Goal: Information Seeking & Learning: Learn about a topic

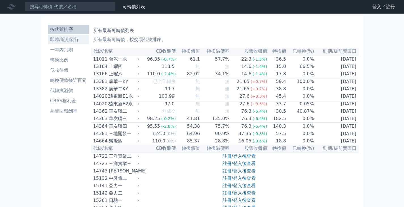
click at [78, 42] on li "即將/近期發行" at bounding box center [68, 39] width 41 height 7
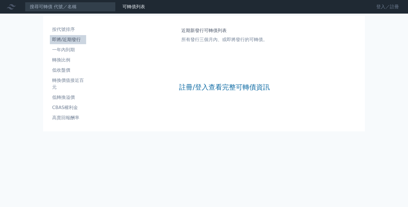
click at [379, 6] on link "登入／註冊" at bounding box center [388, 6] width 32 height 9
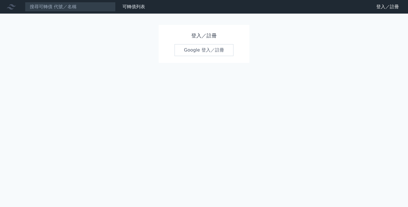
click at [210, 51] on link "Google 登入／註冊" at bounding box center [204, 50] width 59 height 12
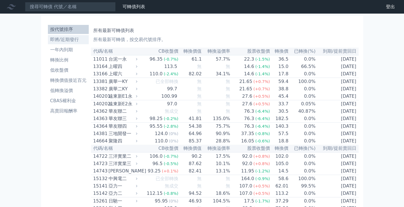
click at [60, 41] on li "即將/近期發行" at bounding box center [68, 39] width 41 height 7
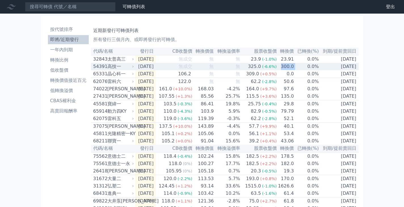
drag, startPoint x: 282, startPoint y: 69, endPoint x: 297, endPoint y: 67, distance: 15.9
click at [297, 67] on tr "54391 高技一 [DATE] 無成交 無 無 325.0 (-6.6%) 300.0 0.0% [DATE]" at bounding box center [225, 66] width 268 height 7
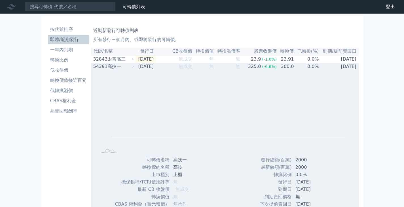
click at [274, 69] on span "(-6.6%)" at bounding box center [269, 66] width 15 height 5
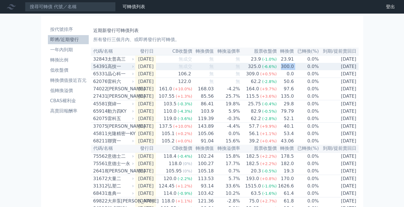
drag, startPoint x: 281, startPoint y: 68, endPoint x: 298, endPoint y: 70, distance: 17.1
click at [298, 70] on tr "54391 高技一 [DATE] 無成交 無 無 325.0 (-6.6%) 300.0 0.0% [DATE]" at bounding box center [225, 66] width 268 height 7
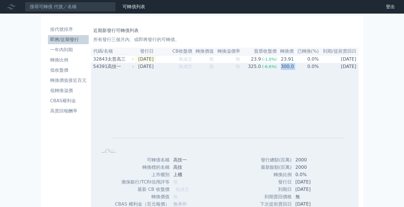
click at [298, 70] on td "0.0%" at bounding box center [306, 66] width 25 height 7
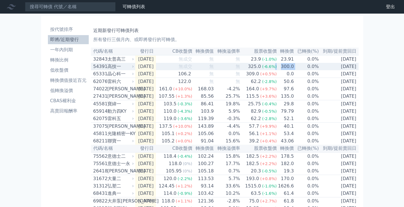
drag, startPoint x: 301, startPoint y: 69, endPoint x: 276, endPoint y: 69, distance: 25.5
click at [276, 69] on tr "54391 高技一 [DATE] 無成交 無 無 325.0 (-6.6%) 300.0 0.0% [DATE]" at bounding box center [225, 66] width 268 height 7
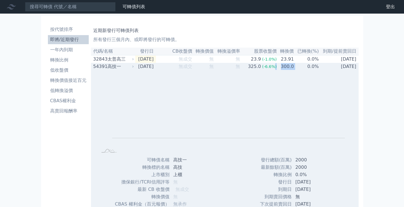
click at [276, 69] on span "(-6.6%)" at bounding box center [269, 66] width 15 height 5
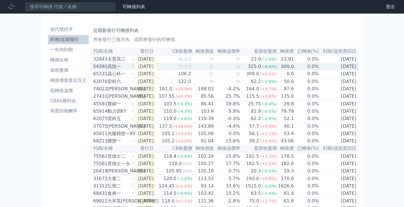
click at [260, 69] on div "325.0" at bounding box center [254, 66] width 15 height 7
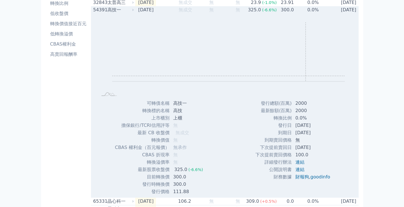
scroll to position [113, 0]
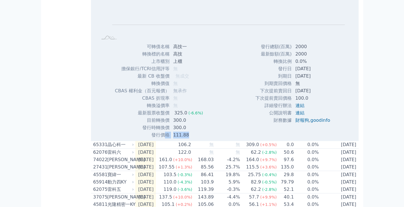
drag, startPoint x: 187, startPoint y: 136, endPoint x: 166, endPoint y: 137, distance: 21.0
click at [166, 137] on tr "發行價格 111.88" at bounding box center [161, 135] width 93 height 7
click at [166, 137] on td "發行價格" at bounding box center [142, 135] width 55 height 7
drag, startPoint x: 187, startPoint y: 137, endPoint x: 173, endPoint y: 138, distance: 13.9
click at [173, 138] on td "111.88" at bounding box center [189, 135] width 38 height 7
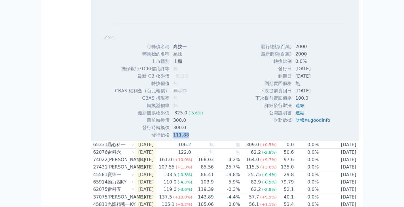
click at [173, 138] on td "111.88" at bounding box center [189, 135] width 38 height 7
drag, startPoint x: 190, startPoint y: 138, endPoint x: 168, endPoint y: 137, distance: 22.4
click at [168, 137] on tr "發行價格 111.88" at bounding box center [161, 135] width 93 height 7
click at [168, 137] on td "發行價格" at bounding box center [142, 135] width 55 height 7
drag, startPoint x: 191, startPoint y: 138, endPoint x: 170, endPoint y: 138, distance: 21.5
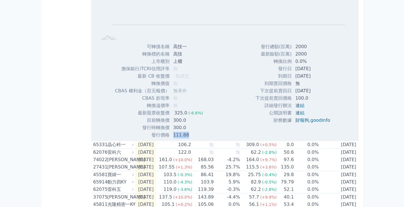
click at [170, 138] on td "111.88" at bounding box center [189, 135] width 38 height 7
click at [197, 139] on td "111.88" at bounding box center [189, 135] width 38 height 7
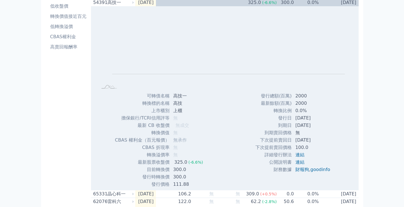
scroll to position [85, 0]
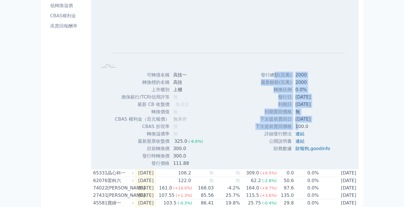
drag, startPoint x: 272, startPoint y: 76, endPoint x: 295, endPoint y: 129, distance: 58.3
click at [295, 129] on tbody "發行總額(百萬) 2000 最新餘額(百萬) 2000 轉換比例 0.0% 發行日 [DATE] 到期日 [DATE] 到期賣回價格 無 100.0 ," at bounding box center [295, 111] width 80 height 81
click at [295, 129] on td "100.0" at bounding box center [313, 126] width 43 height 7
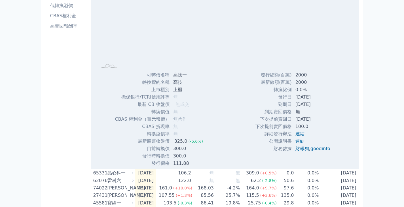
drag, startPoint x: 299, startPoint y: 156, endPoint x: 239, endPoint y: 88, distance: 90.6
click at [239, 88] on div "Zoom Out L L Chart created using amCharts library 可轉債名稱 高技一 轉換標的名稱 高技 上市櫃別 上櫃 擔…" at bounding box center [225, 76] width 268 height 182
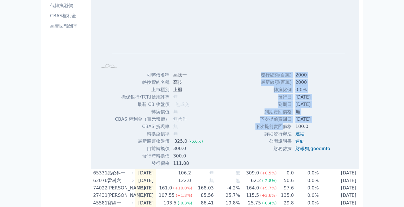
drag, startPoint x: 264, startPoint y: 104, endPoint x: 284, endPoint y: 131, distance: 33.9
click at [283, 131] on div "Zoom Out L L Chart created using amCharts library 可轉債名稱 高技一 轉換標的名稱 高技 上市櫃別 上櫃 擔…" at bounding box center [225, 76] width 268 height 182
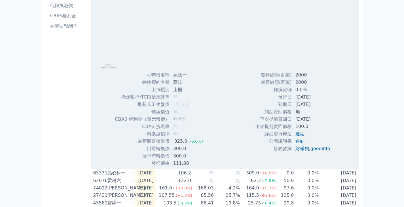
click at [284, 130] on td "下次提前賣回價格" at bounding box center [273, 126] width 37 height 7
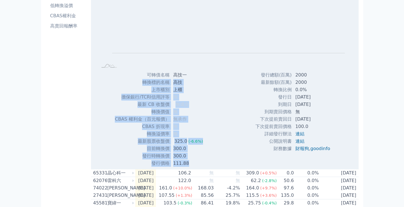
drag, startPoint x: 196, startPoint y: 167, endPoint x: 187, endPoint y: 79, distance: 88.1
click at [187, 79] on tbody "可轉債名稱 高技一 轉換標的名稱 高技 上市櫃別 上櫃 擔保銀行/TCRI信用評等 無 最新 CB 收盤價 無成交 [DEMOGRAPHIC_DATA]" at bounding box center [161, 119] width 93 height 96
click at [187, 79] on td "高技一" at bounding box center [189, 74] width 38 height 7
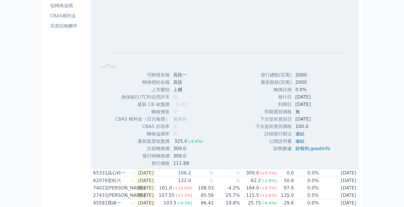
drag, startPoint x: 141, startPoint y: 74, endPoint x: 218, endPoint y: 147, distance: 106.3
click at [218, 147] on div "Zoom Out L L Chart created using amCharts library 可轉債名稱 高技一 轉換標的名稱 高技 上市櫃別 上櫃 擔…" at bounding box center [225, 76] width 268 height 182
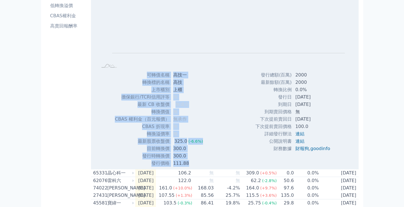
drag, startPoint x: 226, startPoint y: 162, endPoint x: 233, endPoint y: 86, distance: 76.4
click at [233, 86] on div "Zoom Out L L Chart created using amCharts library 可轉債名稱 高技一 轉換標的名稱 高技 上市櫃別 上櫃 擔…" at bounding box center [225, 76] width 268 height 182
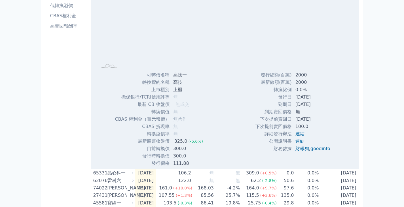
click at [233, 86] on div "Zoom Out L L Chart created using amCharts library 可轉債名稱 高技一 轉換標的名稱 高技 上市櫃別 上櫃 擔…" at bounding box center [225, 76] width 268 height 182
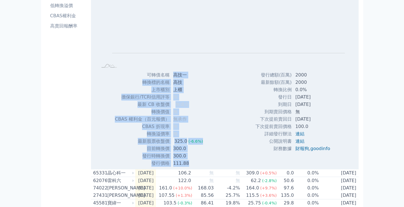
drag, startPoint x: 168, startPoint y: 76, endPoint x: 251, endPoint y: 143, distance: 106.8
click at [251, 143] on div "Zoom Out L L Chart created using amCharts library 可轉債名稱 高技一 轉換標的名稱 高技 上市櫃別 上櫃 擔…" at bounding box center [225, 76] width 268 height 182
click at [265, 157] on div "發行總額(百萬) 2000 最新餘額(百萬) 2000 轉換比例 0.0% 發行日 [DATE] 到期日 [DATE] 無 100.0" at bounding box center [294, 119] width 93 height 96
drag, startPoint x: 312, startPoint y: 160, endPoint x: 313, endPoint y: 96, distance: 64.7
click at [313, 96] on div "發行總額(百萬) 2000 最新餘額(百萬) 2000 轉換比例 0.0% 發行日 [DATE] 到期日 [DATE] 無 100.0" at bounding box center [294, 119] width 93 height 96
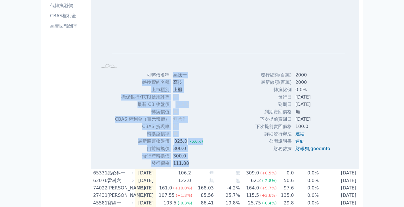
click at [313, 96] on td "[DATE]" at bounding box center [313, 97] width 43 height 7
drag, startPoint x: 134, startPoint y: 75, endPoint x: 233, endPoint y: 158, distance: 129.4
click at [233, 158] on div "Zoom Out L L Chart created using amCharts library 可轉債名稱 高技一 轉換標的名稱 高技 上市櫃別 上櫃 擔…" at bounding box center [225, 76] width 268 height 182
click at [234, 158] on div "Zoom Out L L Chart created using amCharts library 可轉債名稱 高技一 轉換標的名稱 高技 上市櫃別 上櫃 擔…" at bounding box center [225, 76] width 268 height 182
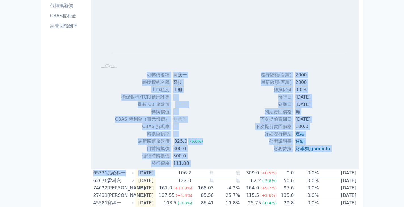
drag, startPoint x: 185, startPoint y: 177, endPoint x: 384, endPoint y: 173, distance: 198.5
click at [384, 173] on div "可轉債列表 財務數據 可轉債列表 財務數據 登出 登出 按代號排序 即將/近期發行 一年內到期 轉換比例 低收盤價 轉換價值接近百元 低轉換溢價" at bounding box center [202, 207] width 404 height 585
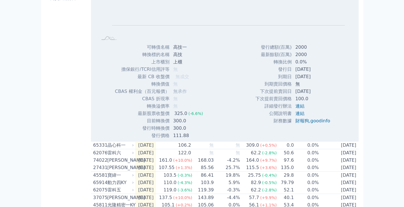
scroll to position [142, 0]
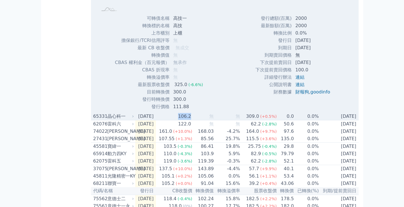
drag, startPoint x: 182, startPoint y: 118, endPoint x: 199, endPoint y: 118, distance: 16.4
click at [199, 118] on tr "65331 晶心科一 [DATE] 106.2 無 無 309.0 (+0.5%) 0.0 0.0% [DATE]" at bounding box center [225, 117] width 268 height 8
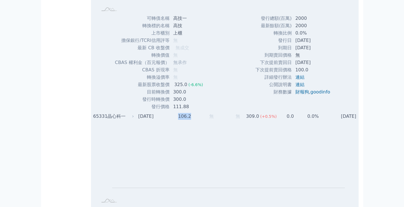
click at [208, 117] on td "無" at bounding box center [204, 116] width 22 height 7
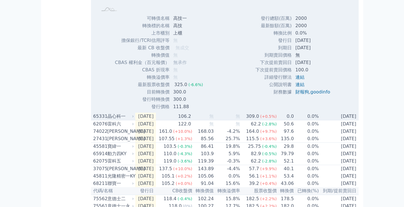
click at [208, 117] on td "無" at bounding box center [204, 117] width 22 height 8
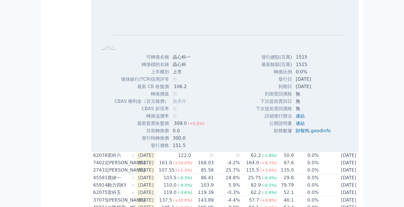
scroll to position [312, 0]
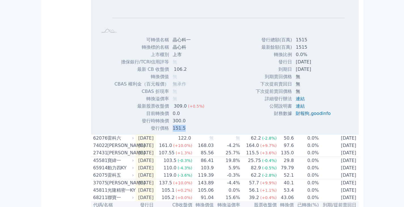
drag, startPoint x: 187, startPoint y: 131, endPoint x: 172, endPoint y: 133, distance: 16.0
click at [172, 132] on td "151.5" at bounding box center [189, 128] width 40 height 7
click at [195, 132] on td "151.5" at bounding box center [189, 128] width 40 height 7
click at [204, 128] on td "151.5" at bounding box center [189, 128] width 40 height 7
drag, startPoint x: 189, startPoint y: 130, endPoint x: 170, endPoint y: 130, distance: 18.4
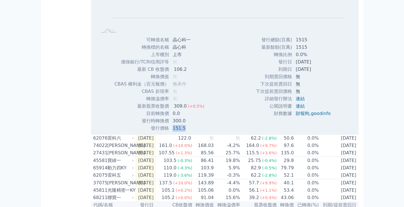
click at [170, 130] on td "151.5" at bounding box center [189, 128] width 40 height 7
drag, startPoint x: 185, startPoint y: 131, endPoint x: 166, endPoint y: 130, distance: 18.7
click at [166, 130] on tr "發行價格 151.5" at bounding box center [161, 128] width 95 height 7
click at [166, 130] on td "發行價格" at bounding box center [141, 128] width 55 height 7
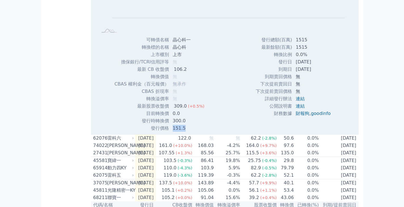
drag, startPoint x: 195, startPoint y: 132, endPoint x: 171, endPoint y: 131, distance: 24.1
click at [171, 131] on td "151.5" at bounding box center [189, 128] width 40 height 7
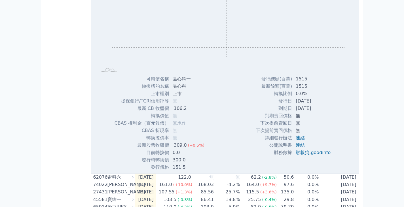
scroll to position [284, 0]
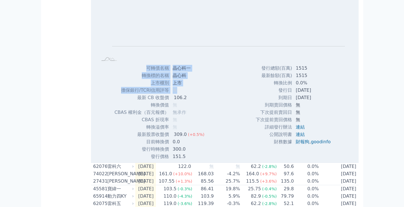
drag, startPoint x: 206, startPoint y: 159, endPoint x: 195, endPoint y: 95, distance: 65.3
click at [195, 95] on div "可轉債名稱 晶心科一 轉換標的名稱 晶心科 上市櫃別 上市 擔保銀行/TCRI信用評等 無 最新 CB 收盤價 106.2 轉換價值 無 無" at bounding box center [161, 113] width 108 height 96
click at [195, 94] on td "無" at bounding box center [189, 90] width 40 height 7
drag, startPoint x: 170, startPoint y: 86, endPoint x: 369, endPoint y: 131, distance: 204.6
click at [369, 131] on div "可轉債列表 財務數據 可轉債列表 財務數據 登出 登出 按代號排序 即將/近期發行 一年內到期 轉換比例 低收盤價 轉換價值接近百元 低轉換溢價" at bounding box center [202, 101] width 404 height 770
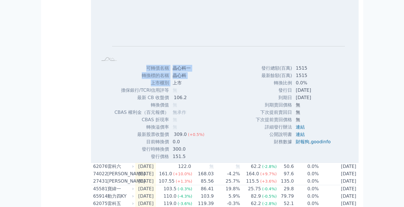
click at [335, 130] on div "發行總額(百萬) 1515 最新餘額(百萬) 1515 轉換比例 0.0% 發行日 [DATE] 到期日 [DATE] [DEMOGRAPHIC_DATA] ," at bounding box center [295, 113] width 93 height 96
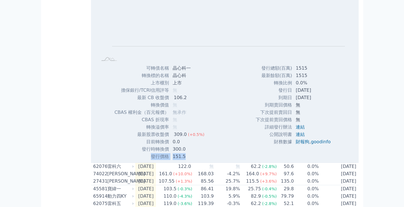
drag, startPoint x: 188, startPoint y: 162, endPoint x: 148, endPoint y: 162, distance: 40.0
click at [148, 160] on tr "發行價格 151.5" at bounding box center [161, 156] width 95 height 7
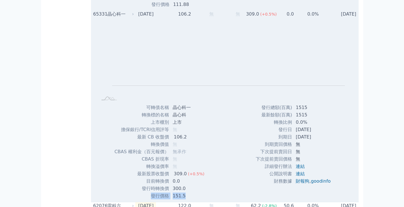
scroll to position [255, 0]
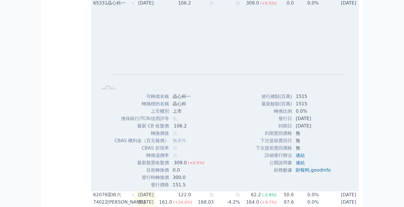
click at [236, 131] on div "Zoom Out L L Chart created using amCharts library 可轉債名稱 晶心科一 轉換標的名稱 晶心科 上市櫃別 上市…" at bounding box center [225, 98] width 268 height 182
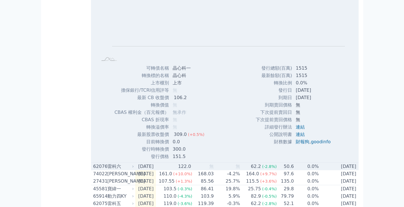
click at [173, 170] on td "122.0" at bounding box center [174, 167] width 37 height 8
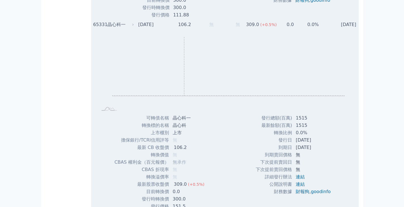
scroll to position [227, 0]
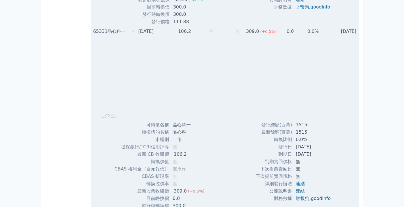
click at [126, 34] on div "晶心科一" at bounding box center [120, 31] width 26 height 7
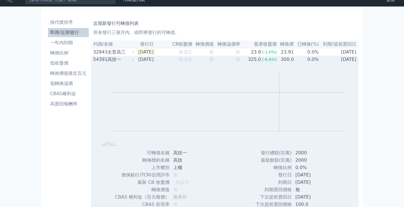
scroll to position [0, 0]
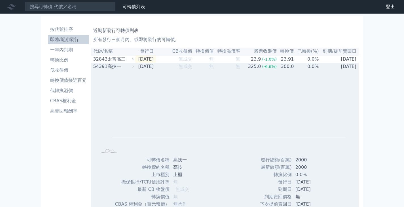
click at [149, 68] on td "[DATE]" at bounding box center [145, 66] width 21 height 7
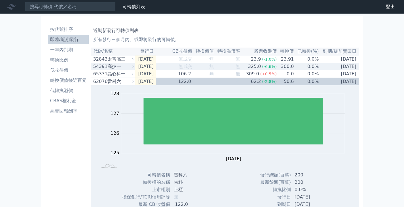
click at [153, 67] on td "[DATE]" at bounding box center [145, 66] width 21 height 7
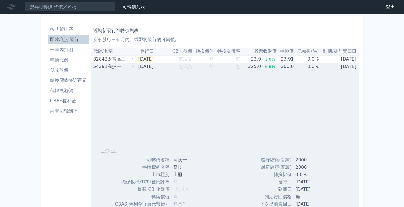
click at [156, 68] on td "[DATE]" at bounding box center [145, 66] width 21 height 7
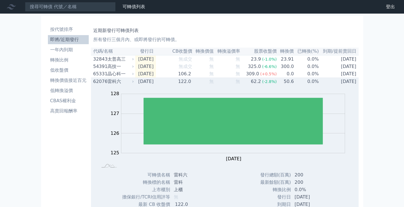
click at [156, 84] on td "[DATE]" at bounding box center [145, 82] width 21 height 8
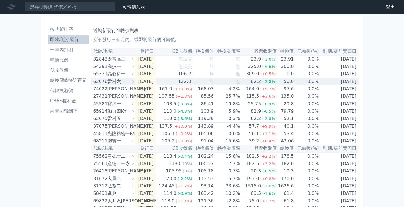
click at [172, 85] on td "122.0" at bounding box center [174, 82] width 37 height 8
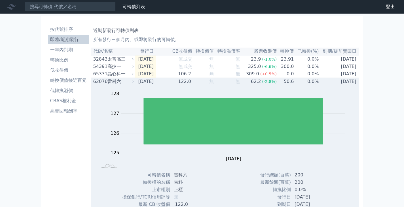
click at [200, 84] on td "無" at bounding box center [204, 82] width 22 height 8
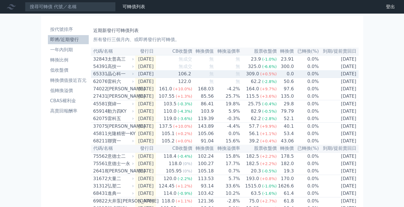
click at [136, 77] on td "[DATE]" at bounding box center [145, 74] width 21 height 8
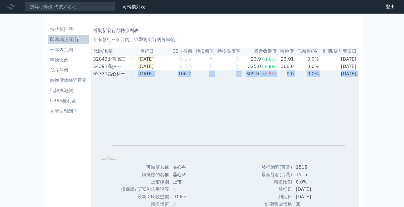
drag, startPoint x: 128, startPoint y: 77, endPoint x: 121, endPoint y: 97, distance: 21.8
click at [121, 97] on tbody "65331 晶心科一 [DATE] 106.2 無 無 309.0 (+0.5%) 0.0 0.0% [DATE] Zoom Out L L Chart cr…" at bounding box center [225, 166] width 268 height 192
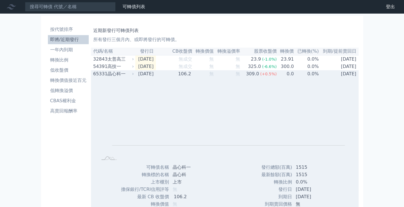
click at [123, 73] on div "晶心科一" at bounding box center [120, 74] width 26 height 7
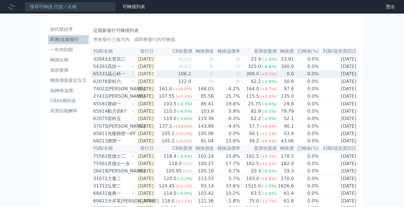
click at [124, 76] on div "晶心科一" at bounding box center [120, 74] width 26 height 7
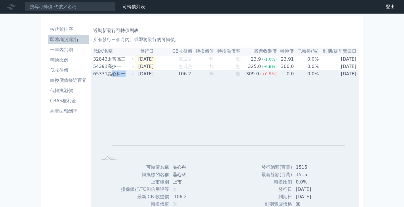
drag, startPoint x: 127, startPoint y: 75, endPoint x: 111, endPoint y: 75, distance: 16.5
click at [111, 75] on div "晶心科一" at bounding box center [120, 74] width 26 height 7
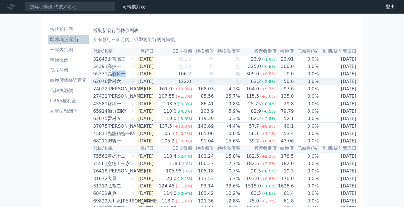
click at [124, 72] on div "晶心科一" at bounding box center [120, 74] width 26 height 7
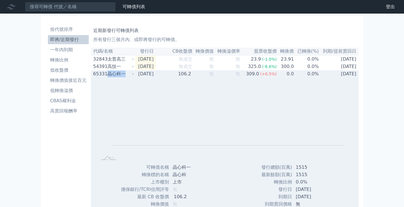
drag, startPoint x: 122, startPoint y: 76, endPoint x: 109, endPoint y: 77, distance: 13.3
click at [109, 77] on div "晶心科一" at bounding box center [120, 74] width 26 height 7
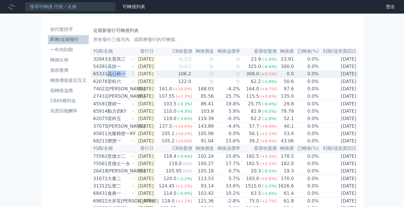
copy div "晶心科一"
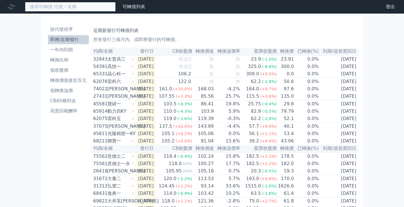
click at [66, 5] on input at bounding box center [70, 7] width 91 height 10
paste input "晶心科一"
click at [88, 7] on input "晶心科一" at bounding box center [70, 7] width 91 height 10
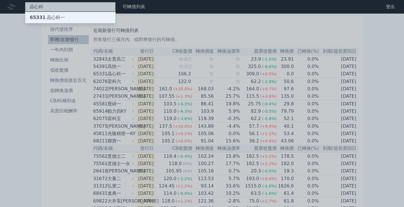
type input "晶心科"
click at [75, 18] on div "65331 晶心科一" at bounding box center [70, 17] width 90 height 11
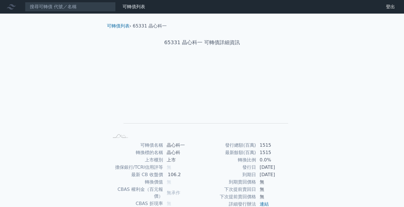
scroll to position [55, 0]
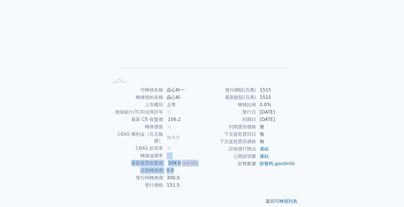
drag, startPoint x: 164, startPoint y: 149, endPoint x: 180, endPoint y: 167, distance: 24.3
click at [180, 167] on tbody "可轉債名稱 晶心科一 轉換標的名稱 晶心科 上市櫃別 上市 擔保銀行/TCRI信用評等 無 最新 CB 收盤價 106.2 轉換價值 無 CBAS 權利金（百…" at bounding box center [155, 137] width 93 height 103
click at [180, 167] on td "0.0" at bounding box center [182, 170] width 39 height 7
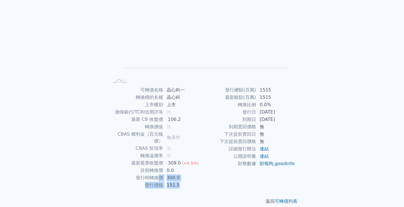
drag, startPoint x: 180, startPoint y: 179, endPoint x: 157, endPoint y: 174, distance: 23.1
click at [157, 174] on tbody "可轉債名稱 晶心科一 轉換標的名稱 晶心科 上市櫃別 上市 擔保銀行/TCRI信用評等 無 最新 CB 收盤價 106.2 轉換價值 無 CBAS 權利金（百…" at bounding box center [155, 137] width 93 height 103
click at [157, 174] on td "發行時轉換價" at bounding box center [136, 177] width 54 height 7
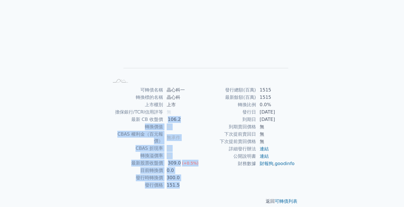
drag, startPoint x: 193, startPoint y: 175, endPoint x: 168, endPoint y: 117, distance: 63.6
click at [168, 117] on tbody "可轉債名稱 晶心科一 轉換標的名稱 晶心科 上市櫃別 上市 擔保銀行/TCRI信用評等 無 最新 CB 收盤價 106.2 轉換價值 無 CBAS 權利金（百…" at bounding box center [155, 137] width 93 height 103
click at [168, 117] on div "106.2" at bounding box center [174, 119] width 15 height 7
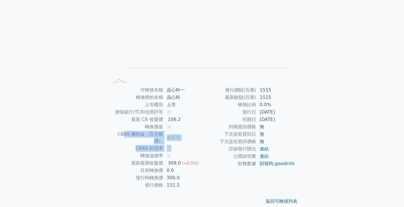
drag, startPoint x: 115, startPoint y: 133, endPoint x: 173, endPoint y: 140, distance: 58.5
click at [173, 140] on tbody "可轉債名稱 晶心科一 轉換標的名稱 晶心科 上市櫃別 上市 擔保銀行/TCRI信用評等 無 最新 CB 收盤價 106.2 轉換價值 無 CBAS 權利金（百…" at bounding box center [155, 137] width 93 height 103
click at [173, 145] on td "無" at bounding box center [182, 148] width 39 height 7
drag, startPoint x: 180, startPoint y: 135, endPoint x: 160, endPoint y: 134, distance: 20.1
click at [160, 134] on tr "CBAS 權利金（百元報價） 無承作" at bounding box center [155, 138] width 93 height 14
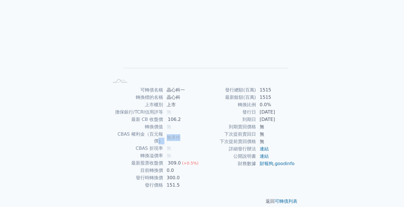
click at [160, 134] on td "CBAS 權利金（百元報價）" at bounding box center [136, 138] width 54 height 14
drag, startPoint x: 165, startPoint y: 126, endPoint x: 188, endPoint y: 127, distance: 23.0
click at [188, 127] on td "無" at bounding box center [182, 126] width 39 height 7
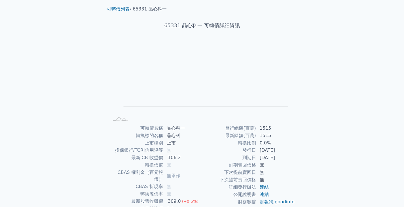
scroll to position [0, 0]
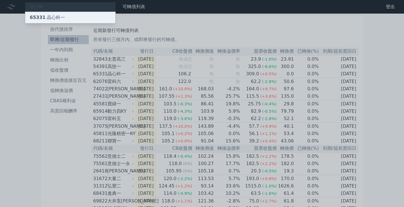
click at [62, 19] on div "65331 晶心科一" at bounding box center [47, 17] width 35 height 7
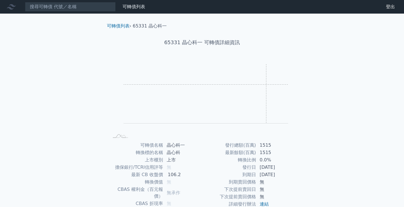
scroll to position [55, 0]
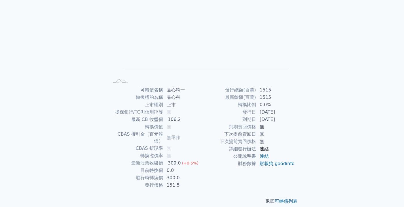
click at [265, 151] on link "連結" at bounding box center [264, 148] width 9 height 5
click at [264, 153] on td "連結" at bounding box center [275, 156] width 39 height 7
click at [264, 155] on link "連結" at bounding box center [264, 156] width 9 height 5
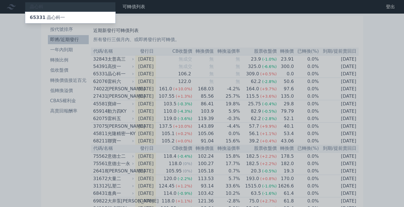
click at [145, 68] on div at bounding box center [202, 103] width 404 height 207
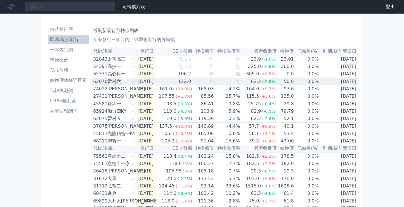
click at [128, 82] on div "雷科六" at bounding box center [120, 81] width 26 height 7
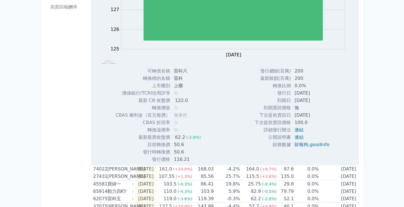
scroll to position [113, 0]
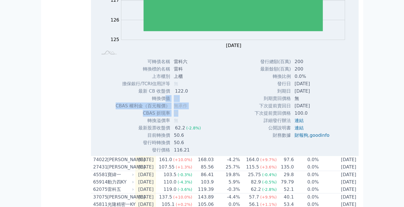
drag, startPoint x: 174, startPoint y: 107, endPoint x: 190, endPoint y: 117, distance: 18.3
click at [190, 117] on tbody "可轉債名稱 雷科六 轉換標的名稱 雷科 上市櫃別 上櫃 擔保銀行/TCRI信用評等 無 最新 CB 收盤價 122.0 轉換價值" at bounding box center [160, 106] width 90 height 96
click at [190, 117] on td "無" at bounding box center [187, 113] width 35 height 7
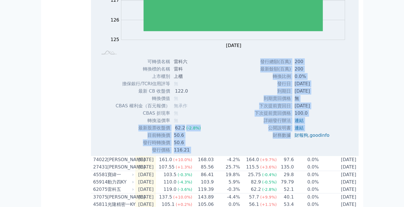
drag, startPoint x: 174, startPoint y: 122, endPoint x: 287, endPoint y: 138, distance: 114.6
click at [288, 136] on div "Zoom Out 125.0 124 124.5 125 125.5 126 126.5 127 129 128 123 L [DATE] Sep [DATE…" at bounding box center [225, 63] width 268 height 182
click at [277, 144] on div "發行總額(百萬) 200 最新餘額(百萬) 200 轉換比例 0.0% 發行日 [DATE] 到期日 [DATE] 無 100.0 ," at bounding box center [294, 106] width 93 height 96
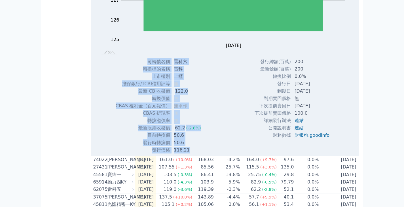
drag, startPoint x: 282, startPoint y: 150, endPoint x: 218, endPoint y: 107, distance: 76.8
click at [218, 107] on div "Zoom Out 125.0 124 124.5 125 125.5 126 126.5 127 129 128 123 L [DATE] Sep [DATE…" at bounding box center [225, 63] width 268 height 182
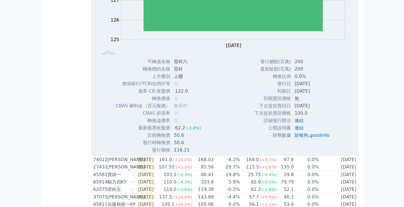
click at [218, 107] on div "Zoom Out 125.0 124 124.5 125 125.5 126 126.5 127 129 128 123 L [DATE] Sep [DATE…" at bounding box center [225, 63] width 268 height 182
